Goal: Task Accomplishment & Management: Manage account settings

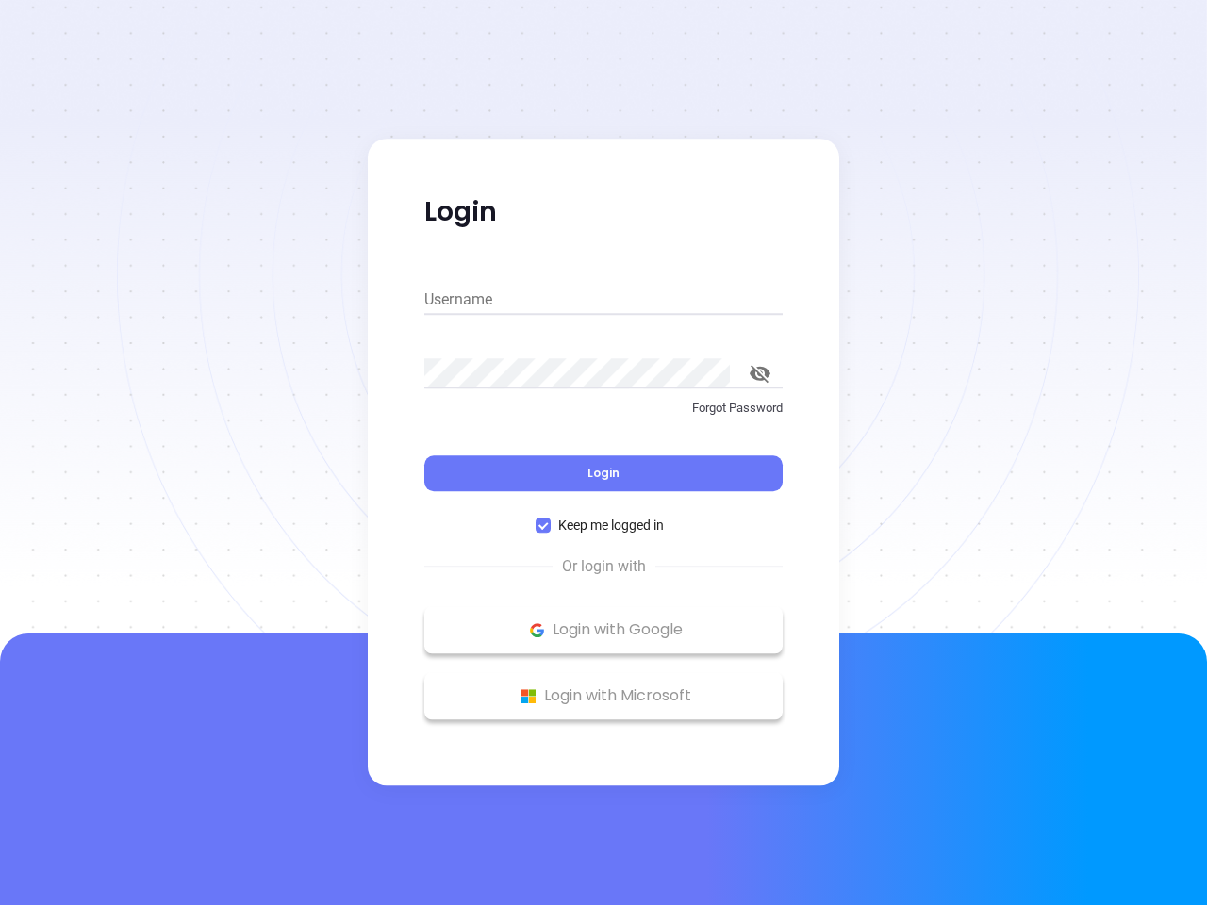
click at [603, 452] on div "Login" at bounding box center [603, 462] width 358 height 58
click at [603, 300] on input "Username" at bounding box center [603, 300] width 358 height 30
click at [760, 373] on icon "toggle password visibility" at bounding box center [759, 374] width 21 height 18
click at [603, 473] on span "Login" at bounding box center [603, 473] width 32 height 16
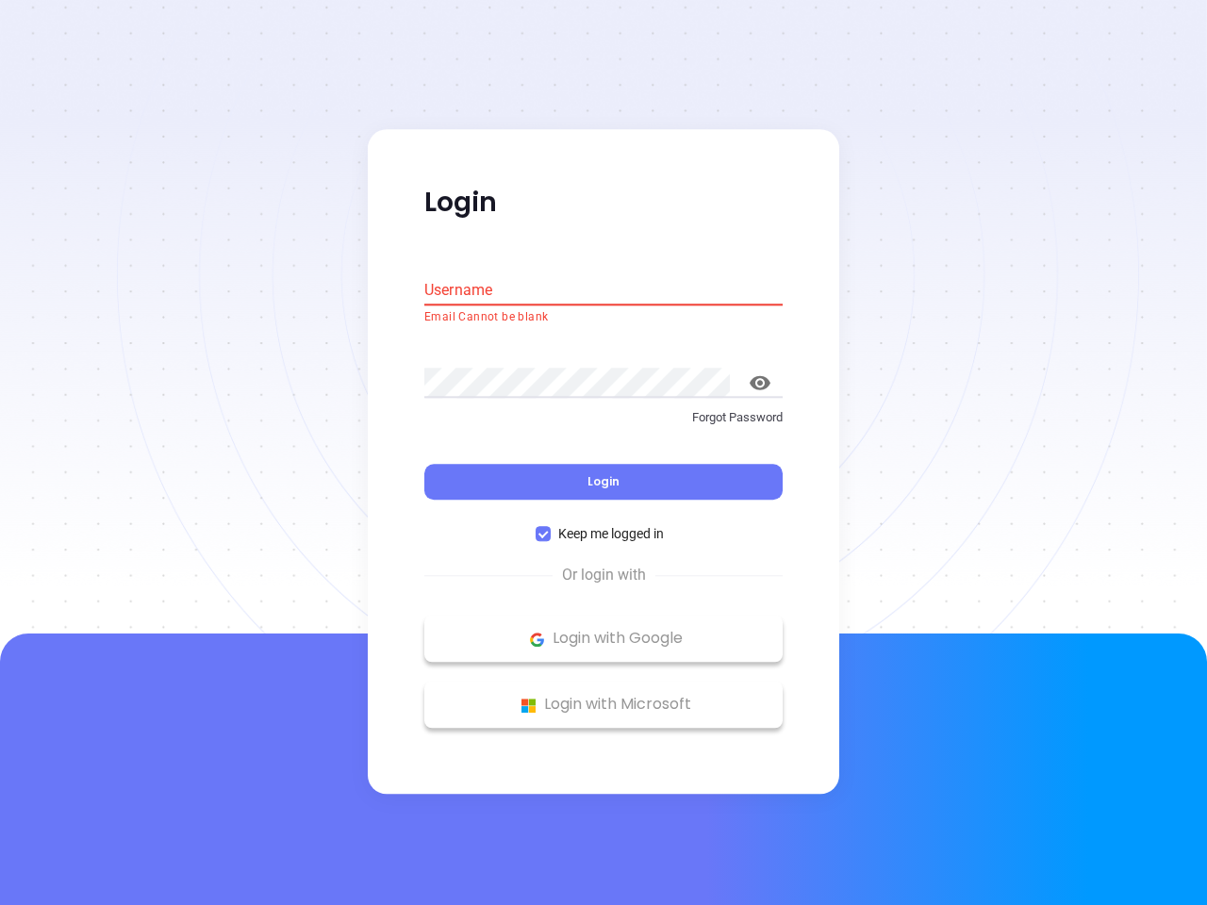
click at [603, 525] on span "Keep me logged in" at bounding box center [610, 534] width 121 height 21
click at [550, 527] on input "Keep me logged in" at bounding box center [542, 534] width 15 height 15
checkbox input "false"
click at [603, 630] on p "Login with Google" at bounding box center [603, 639] width 339 height 28
click at [603, 696] on p "Login with Microsoft" at bounding box center [603, 705] width 339 height 28
